Goal: Task Accomplishment & Management: Complete application form

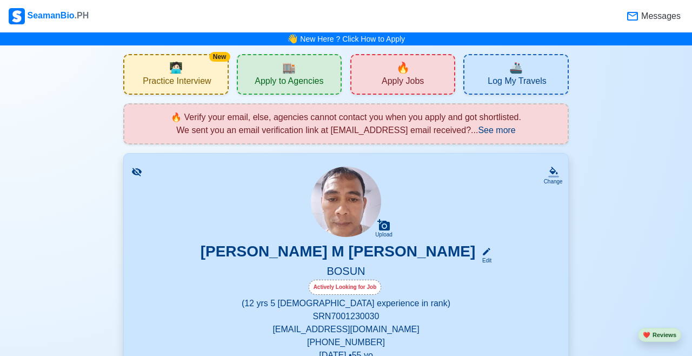
click at [422, 80] on span "Apply Jobs" at bounding box center [403, 83] width 42 height 14
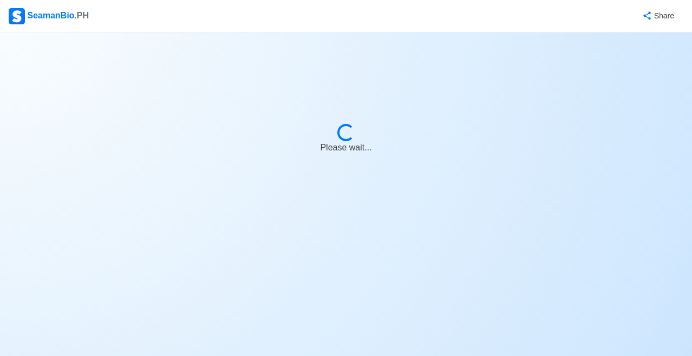
select select "Bosun"
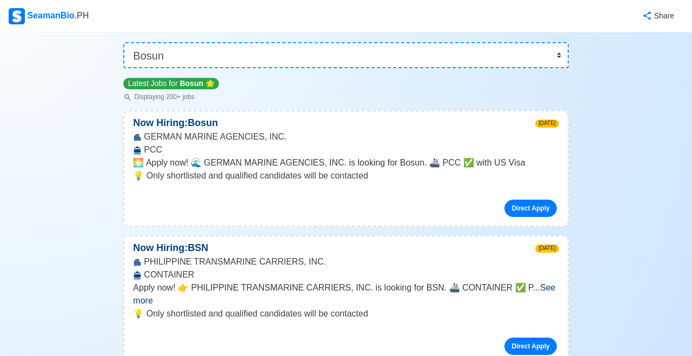
scroll to position [102, 0]
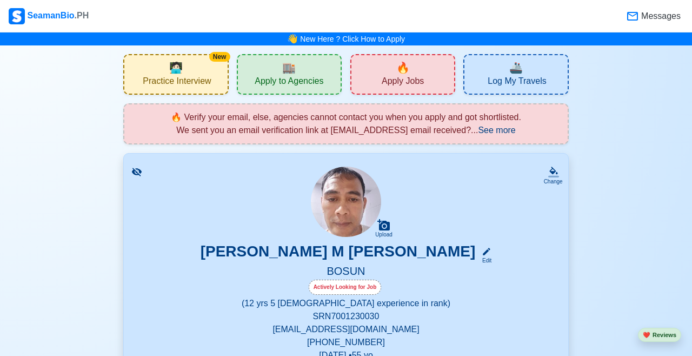
click at [300, 74] on div "🏬 Apply to Agencies" at bounding box center [289, 74] width 105 height 41
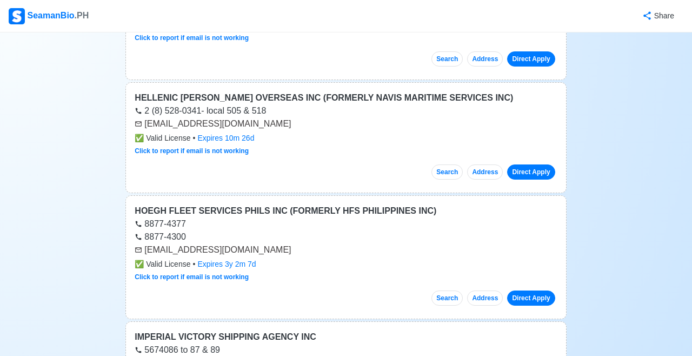
scroll to position [4839, 0]
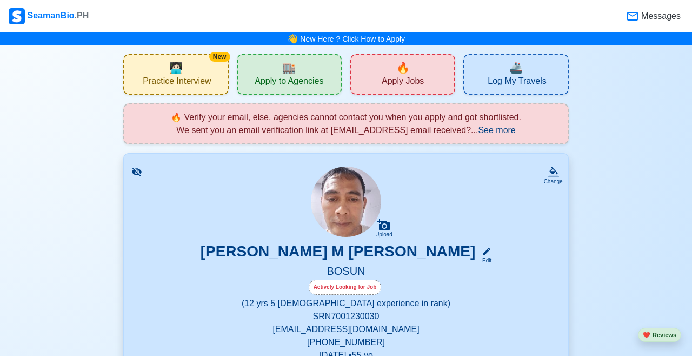
click at [423, 78] on span "Apply Jobs" at bounding box center [403, 83] width 42 height 14
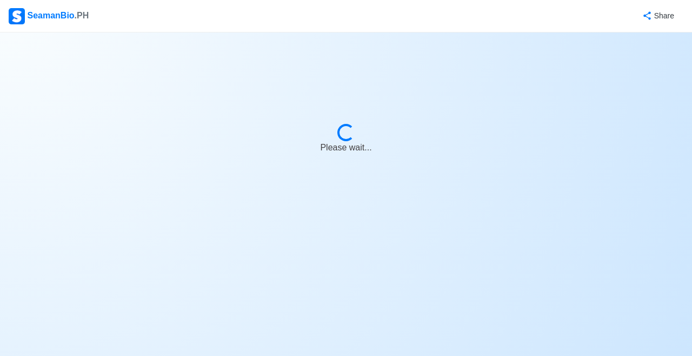
select select "Bosun"
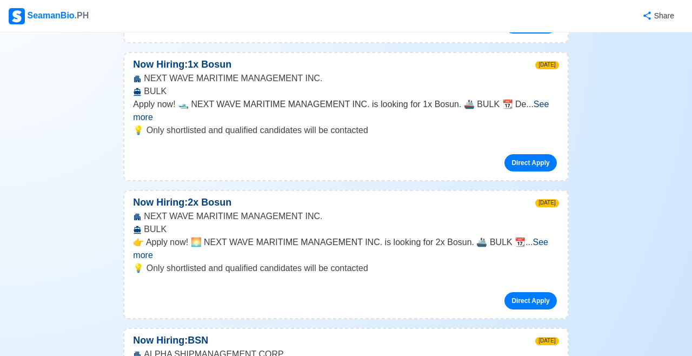
scroll to position [1503, 0]
